Goal: Transaction & Acquisition: Book appointment/travel/reservation

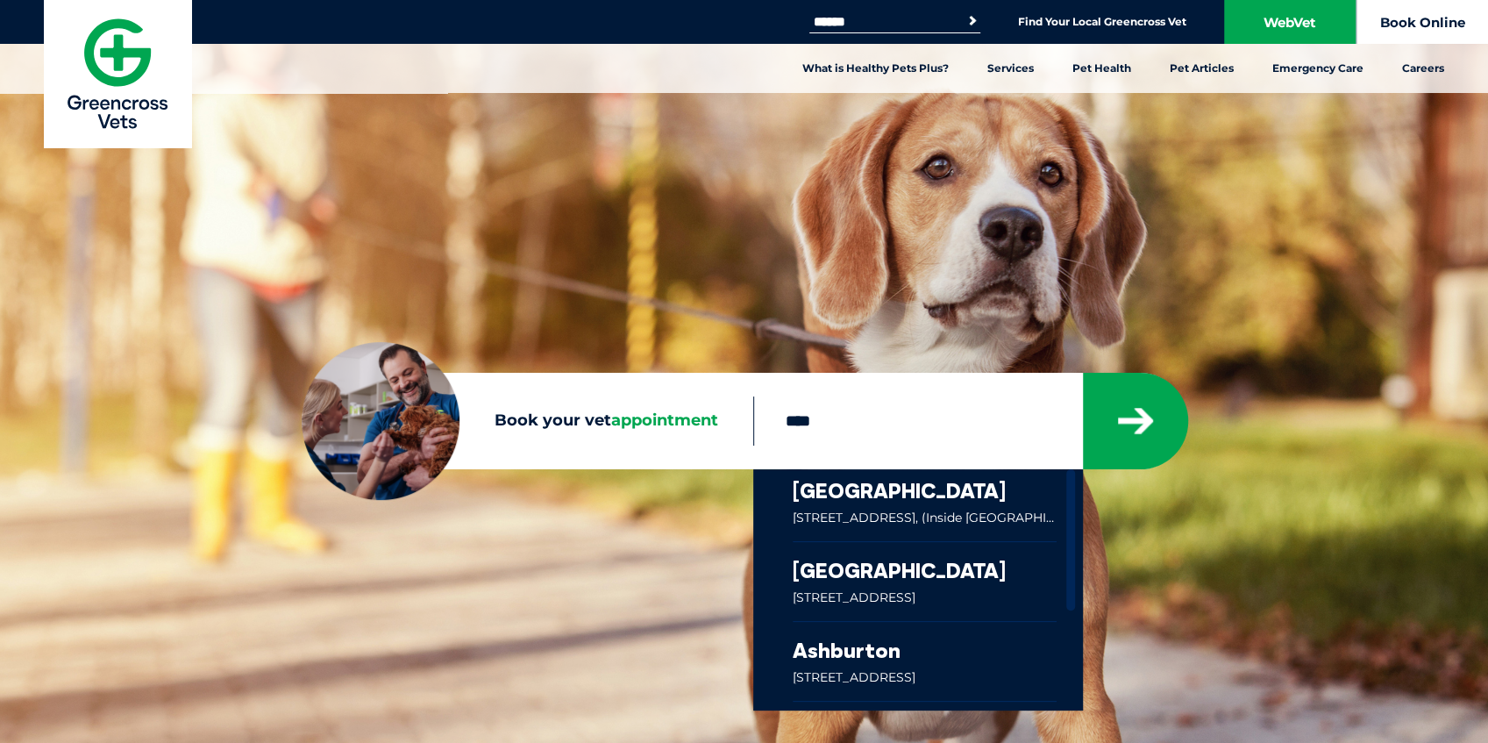
click at [1416, 21] on link "Book Online" at bounding box center [1422, 22] width 132 height 44
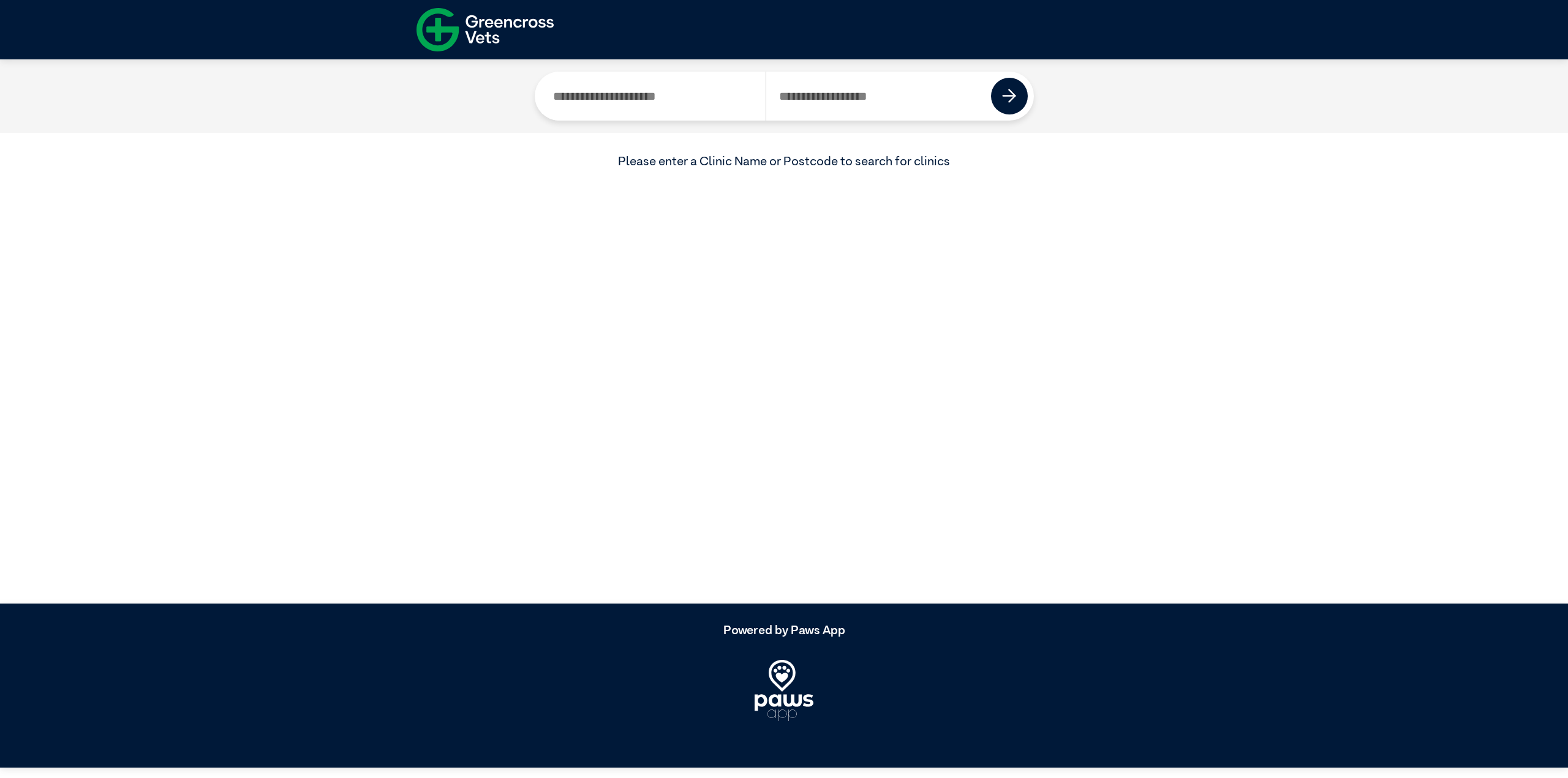
click at [928, 94] on input "Search by Postcode" at bounding box center [879, 96] width 226 height 49
type input "****"
